Goal: Learn about a topic

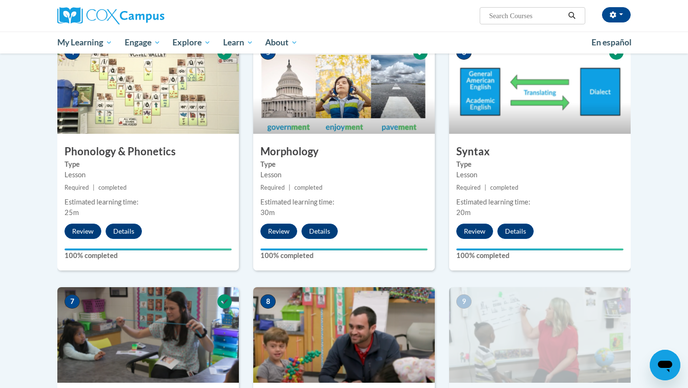
scroll to position [693, 0]
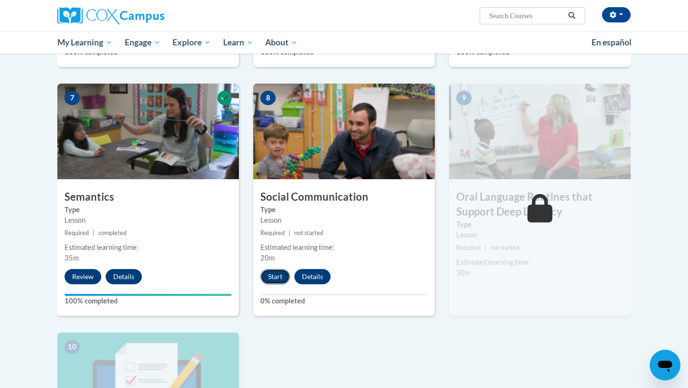
click at [277, 274] on button "Start" at bounding box center [275, 276] width 30 height 15
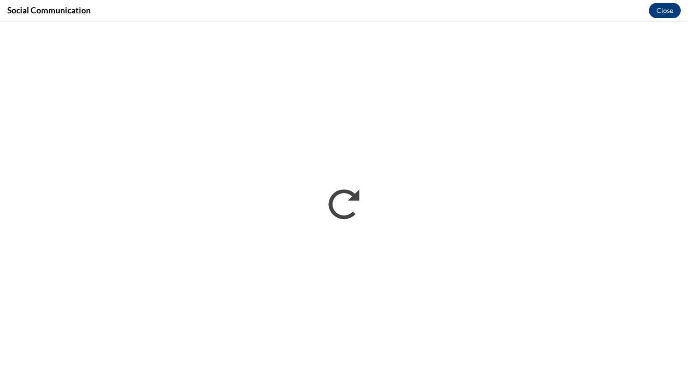
scroll to position [0, 0]
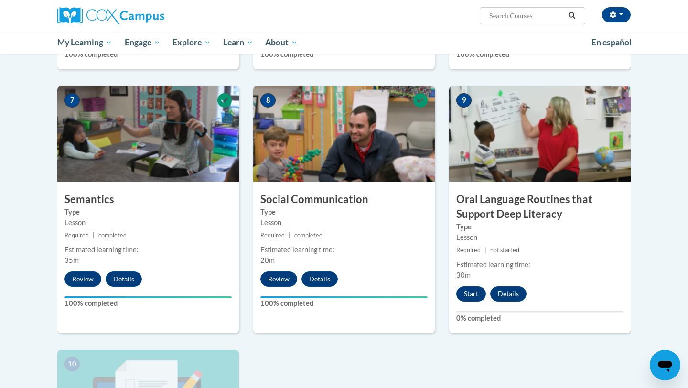
scroll to position [691, 0]
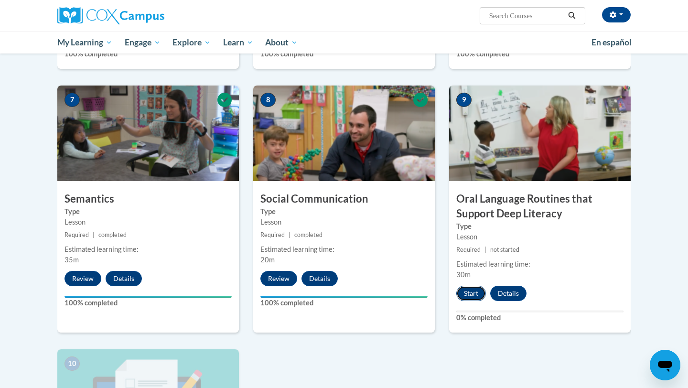
click at [468, 291] on button "Start" at bounding box center [471, 293] width 30 height 15
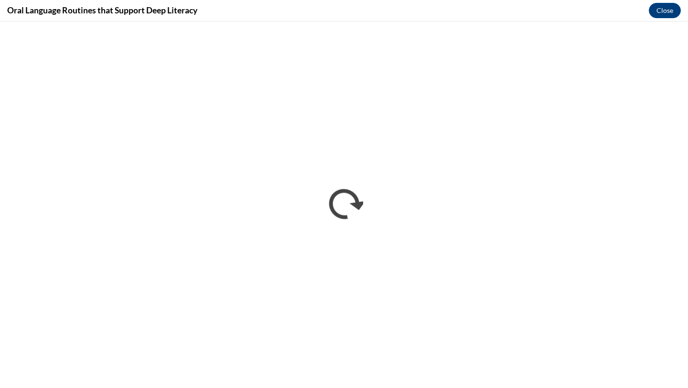
scroll to position [0, 0]
